Goal: Find specific page/section: Find specific page/section

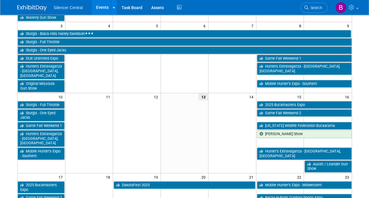
scroll to position [132, 0]
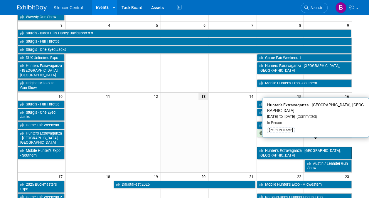
click at [278, 147] on link "Hunter’s Extravaganza - [GEOGRAPHIC_DATA], [GEOGRAPHIC_DATA]" at bounding box center [304, 153] width 95 height 12
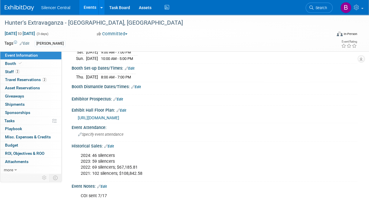
scroll to position [83, 0]
click at [40, 65] on link "Booth" at bounding box center [30, 64] width 61 height 8
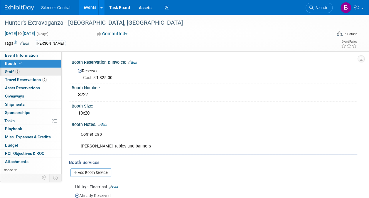
click at [40, 73] on link "2 Staff 2" at bounding box center [30, 72] width 61 height 8
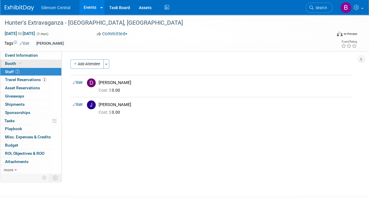
click at [46, 67] on link "Booth" at bounding box center [30, 64] width 61 height 8
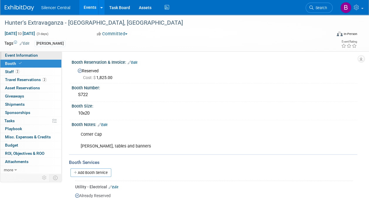
click at [48, 54] on link "Event Information" at bounding box center [30, 55] width 61 height 8
